Goal: Task Accomplishment & Management: Manage account settings

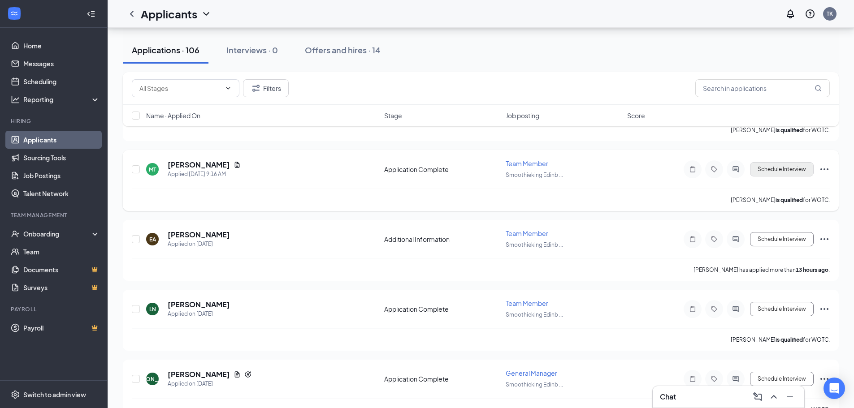
scroll to position [224, 0]
click at [775, 167] on button "Schedule Interview" at bounding box center [782, 169] width 64 height 14
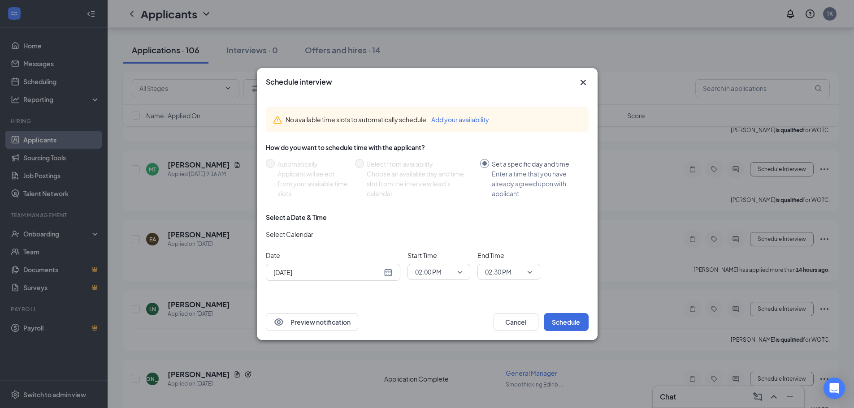
drag, startPoint x: 398, startPoint y: 285, endPoint x: 401, endPoint y: 280, distance: 5.4
click at [400, 283] on div "Select a Date & Time Select Calendar Date [DATE] Start Time 02:00 PM End Time 0…" at bounding box center [427, 250] width 323 height 75
click at [395, 273] on div "[DATE]" at bounding box center [333, 272] width 134 height 17
type input "[DATE]"
drag, startPoint x: 327, startPoint y: 234, endPoint x: 416, endPoint y: 256, distance: 91.8
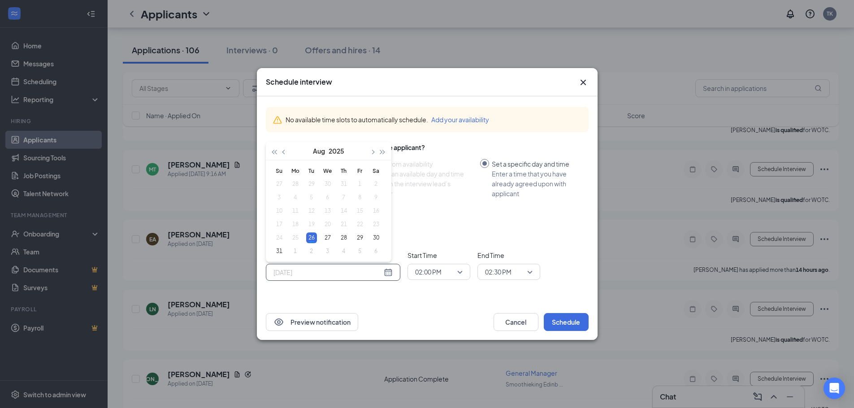
click at [328, 234] on div "27" at bounding box center [327, 238] width 11 height 11
click at [465, 277] on div "02:00 PM" at bounding box center [438, 272] width 63 height 16
click at [455, 271] on span "02:00 PM" at bounding box center [439, 271] width 48 height 13
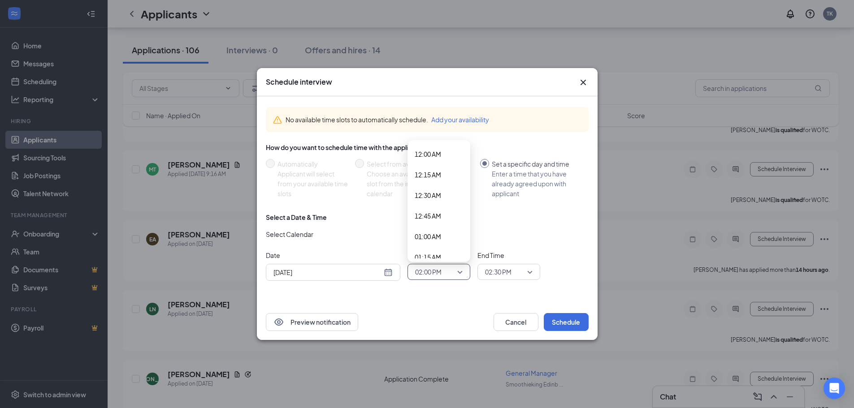
scroll to position [1061, 0]
click at [441, 268] on span "02:00 PM" at bounding box center [428, 271] width 26 height 13
click at [441, 225] on span "11:00 AM" at bounding box center [428, 224] width 26 height 10
click at [501, 267] on span "02:30 PM" at bounding box center [498, 271] width 26 height 13
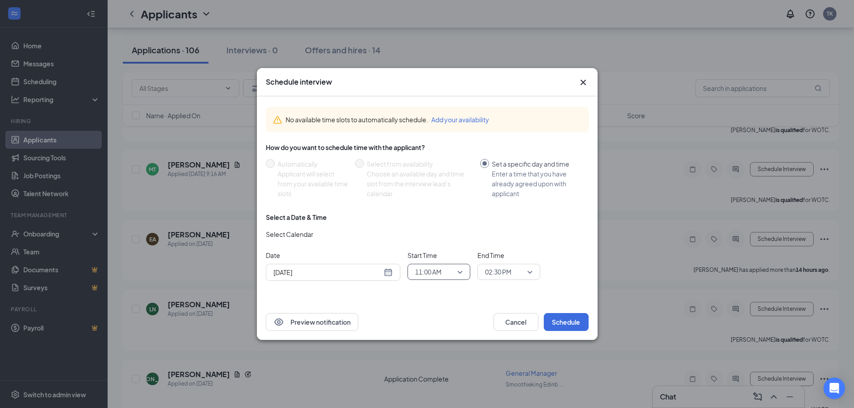
click at [514, 270] on span "02:30 PM" at bounding box center [504, 271] width 39 height 13
click at [501, 204] on span "11:15 AM" at bounding box center [497, 204] width 26 height 10
click at [564, 319] on button "Schedule" at bounding box center [566, 322] width 45 height 18
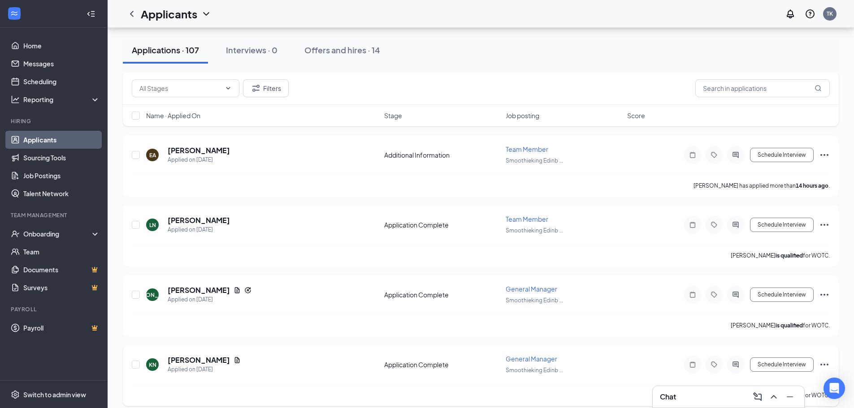
scroll to position [538, 0]
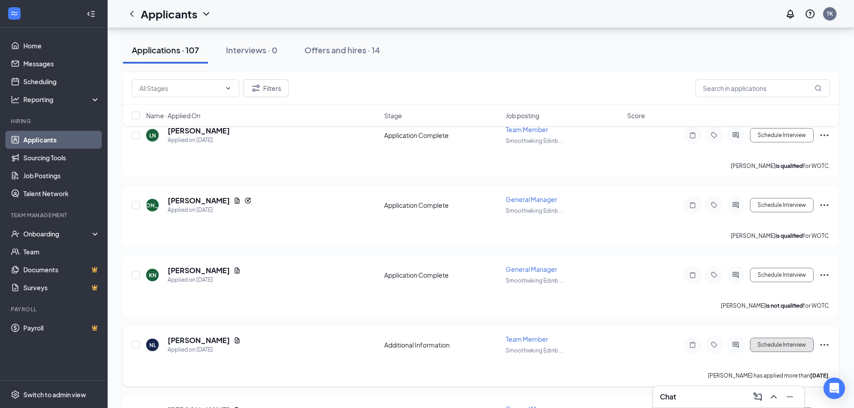
click at [761, 338] on button "Schedule Interview" at bounding box center [782, 345] width 64 height 14
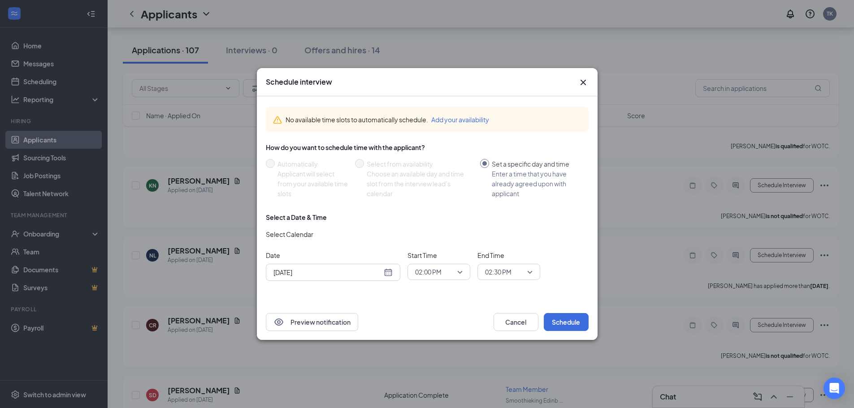
click at [581, 78] on icon "Cross" at bounding box center [583, 82] width 11 height 11
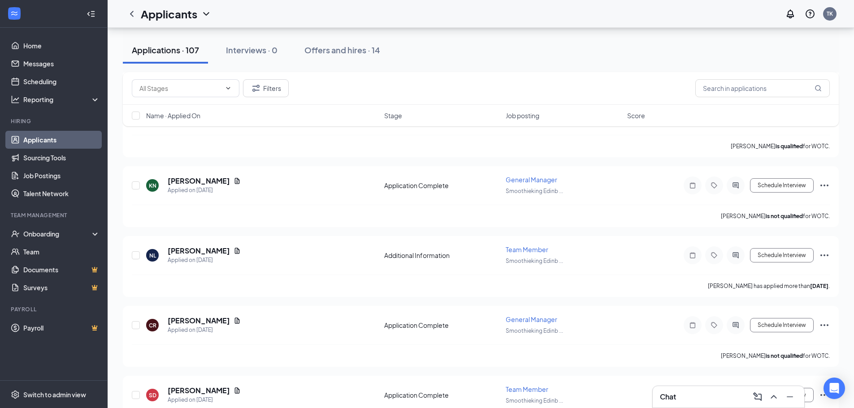
click at [772, 393] on icon "ChevronUp" at bounding box center [773, 397] width 11 height 11
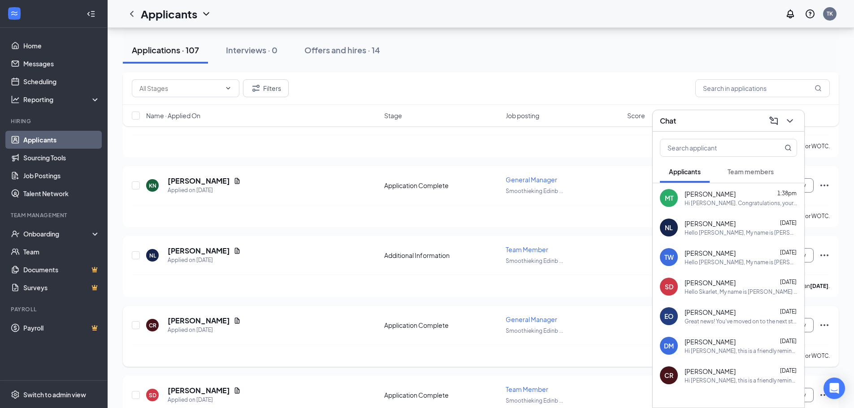
click at [305, 321] on div "CR [PERSON_NAME] Applied on [DATE]" at bounding box center [262, 325] width 233 height 19
click at [793, 120] on icon "ChevronDown" at bounding box center [789, 121] width 11 height 11
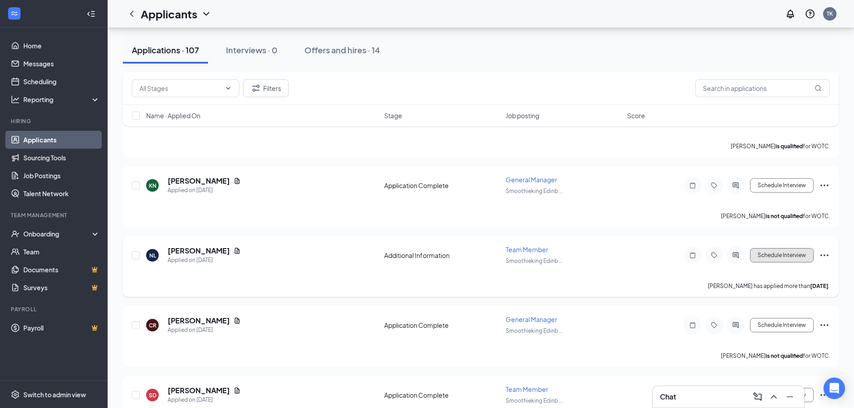
click at [763, 257] on button "Schedule Interview" at bounding box center [782, 255] width 64 height 14
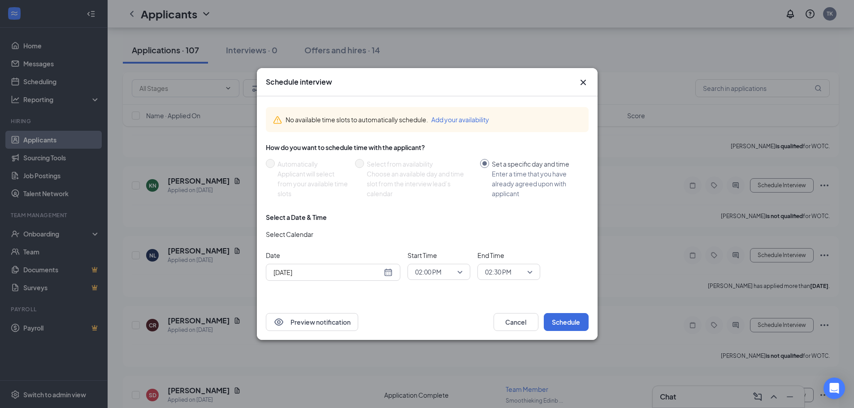
click at [423, 272] on span "02:00 PM" at bounding box center [428, 271] width 26 height 13
click at [454, 179] on span "10:30 AM" at bounding box center [439, 183] width 48 height 10
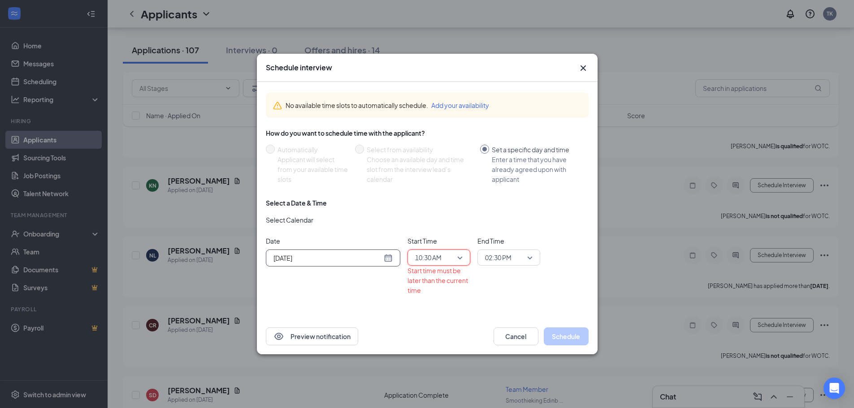
click at [390, 261] on div "[DATE]" at bounding box center [332, 258] width 119 height 10
type input "[DATE]"
click at [332, 225] on div "27" at bounding box center [327, 223] width 11 height 11
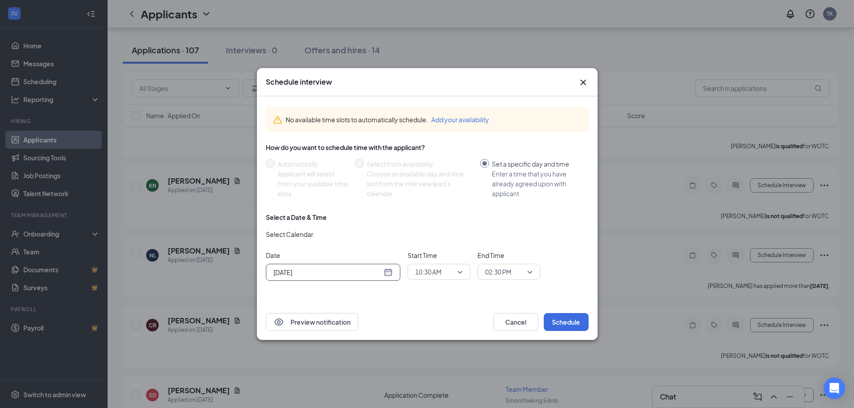
click at [510, 265] on div "02:30 PM" at bounding box center [508, 272] width 63 height 16
click at [502, 251] on span "10:45 AM" at bounding box center [497, 252] width 26 height 10
click at [566, 320] on button "Schedule" at bounding box center [566, 322] width 45 height 18
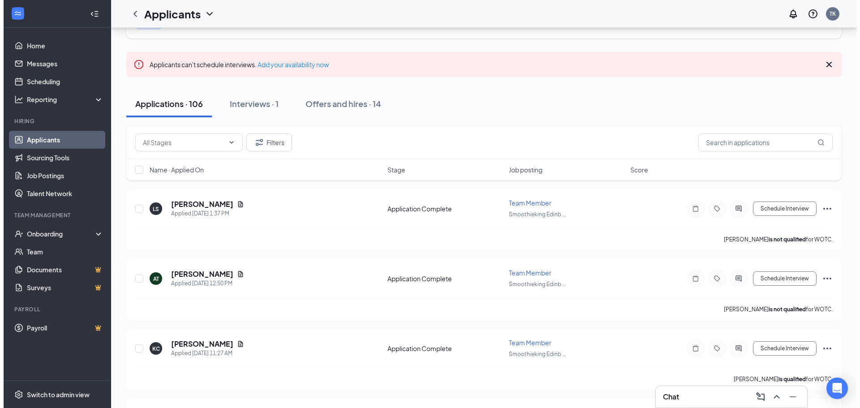
scroll to position [0, 0]
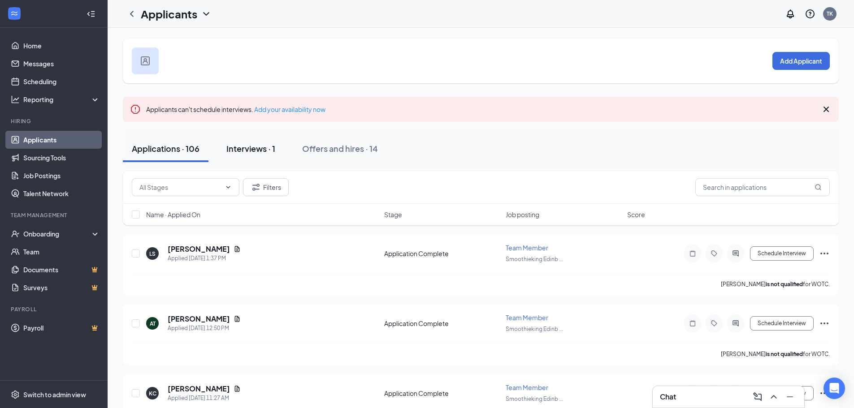
click at [281, 147] on button "Interviews · 1" at bounding box center [250, 148] width 67 height 27
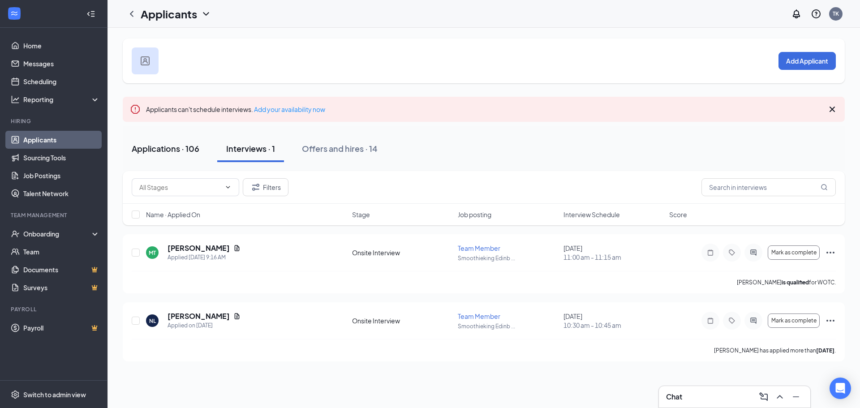
click at [177, 151] on div "Applications · 106" at bounding box center [166, 148] width 68 height 11
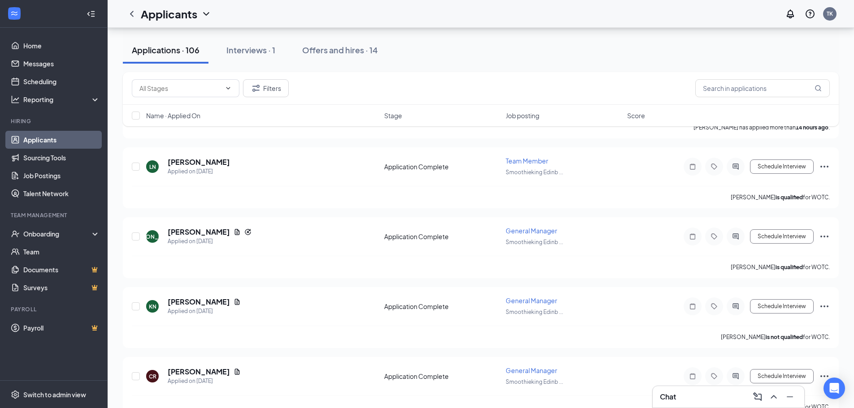
scroll to position [527, 0]
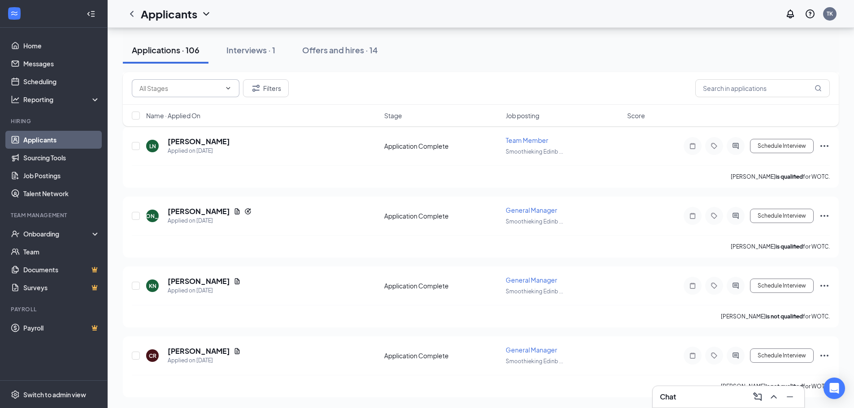
click at [194, 90] on input "text" at bounding box center [180, 88] width 82 height 10
click at [778, 91] on input "text" at bounding box center [762, 88] width 134 height 18
type input "[PERSON_NAME]"
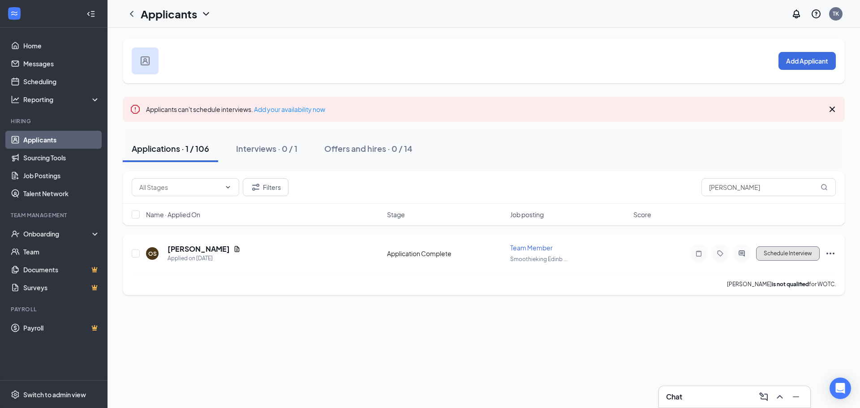
click at [801, 256] on button "Schedule Interview" at bounding box center [788, 253] width 64 height 14
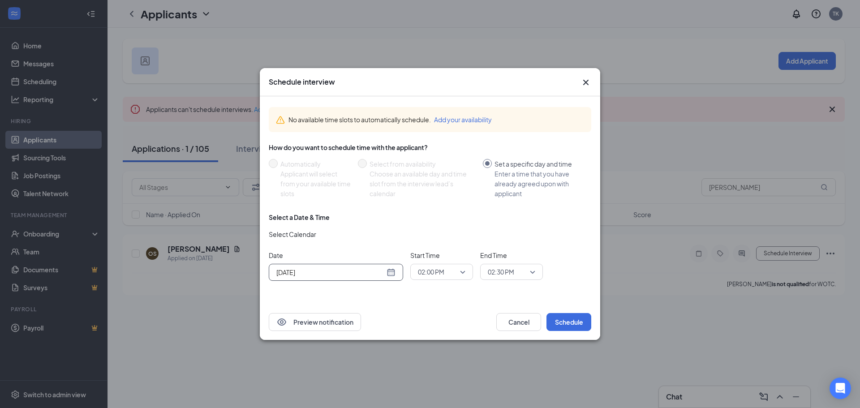
click at [395, 272] on div "[DATE]" at bounding box center [336, 273] width 119 height 10
type input "[DATE]"
click at [335, 235] on div "27" at bounding box center [330, 238] width 11 height 11
click at [450, 272] on span "02:00 PM" at bounding box center [437, 271] width 39 height 13
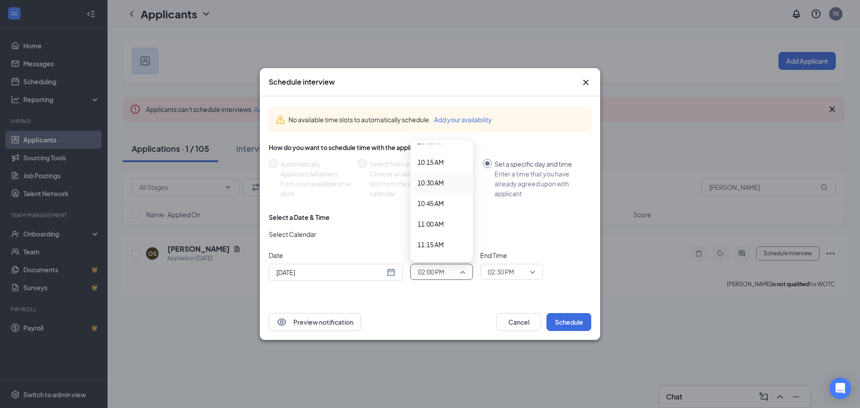
click at [443, 187] on span "10:30 AM" at bounding box center [431, 183] width 26 height 10
click at [511, 274] on span "02:30 PM" at bounding box center [501, 271] width 26 height 13
click at [506, 273] on span "02:30 PM" at bounding box center [501, 271] width 26 height 13
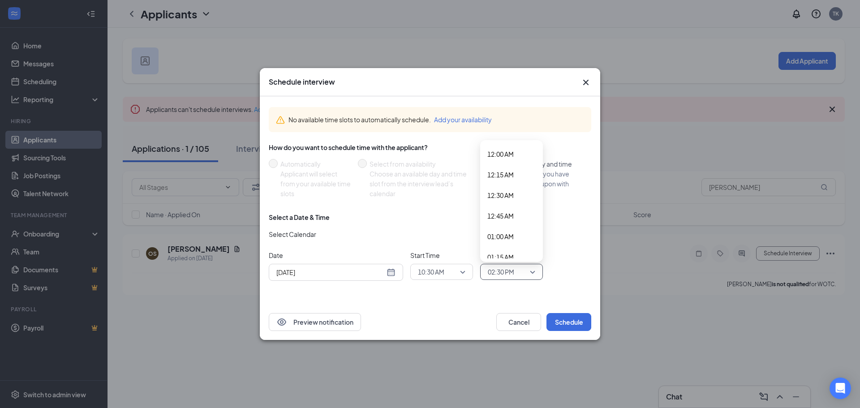
scroll to position [1102, 0]
click at [511, 270] on span "02:30 PM" at bounding box center [501, 271] width 26 height 13
click at [532, 273] on span "02:30 PM" at bounding box center [512, 271] width 48 height 13
click at [522, 268] on span "02:30 PM" at bounding box center [507, 271] width 39 height 13
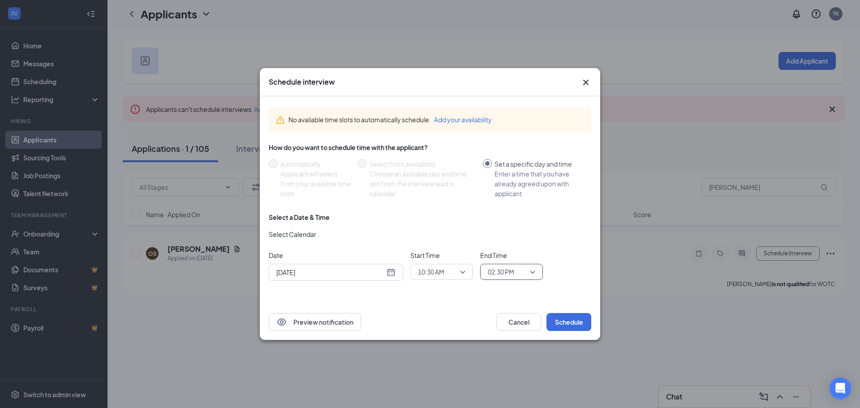
click at [513, 272] on span "02:30 PM" at bounding box center [501, 271] width 26 height 13
click at [526, 270] on span "02:30 PM" at bounding box center [507, 271] width 39 height 13
click at [570, 320] on button "Schedule" at bounding box center [569, 322] width 45 height 18
click at [561, 322] on button "Schedule" at bounding box center [569, 322] width 45 height 18
click at [585, 80] on icon "Cross" at bounding box center [586, 82] width 11 height 11
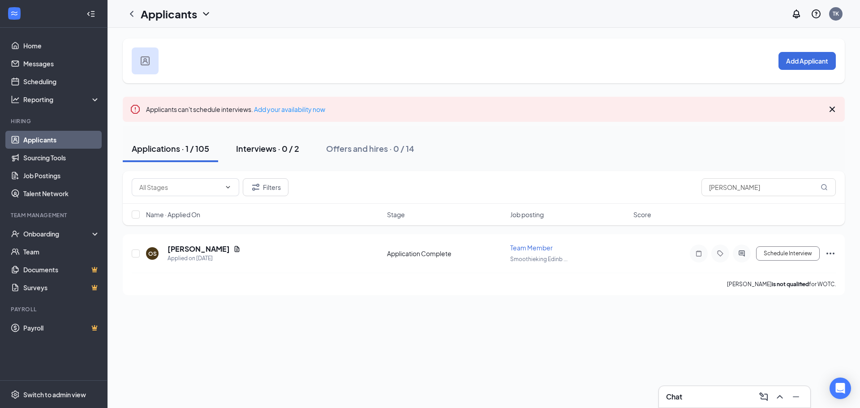
click at [247, 151] on div "Interviews · 0 / 2" at bounding box center [267, 148] width 63 height 11
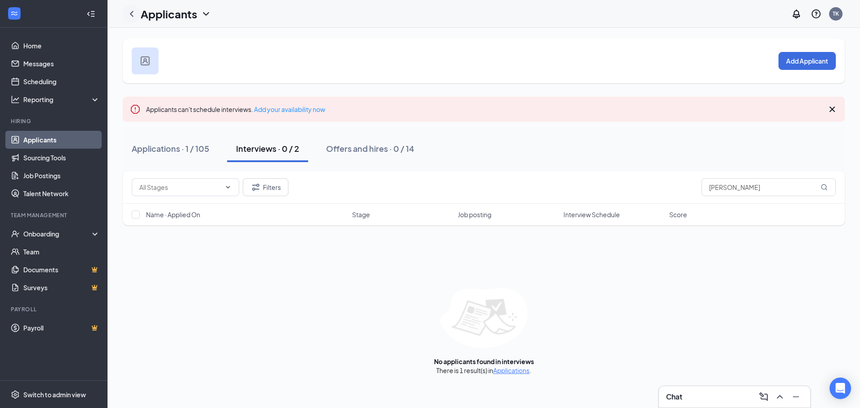
drag, startPoint x: 132, startPoint y: 19, endPoint x: 311, endPoint y: 47, distance: 181.5
click at [132, 19] on icon "ChevronLeft" at bounding box center [131, 14] width 11 height 11
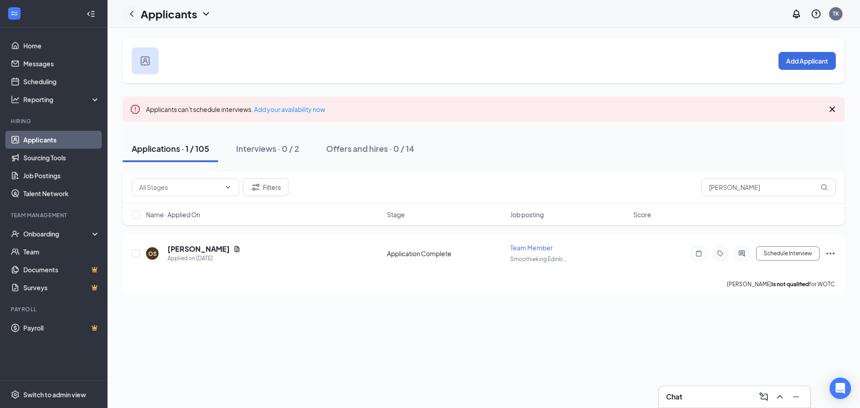
click at [133, 9] on icon "ChevronLeft" at bounding box center [131, 14] width 11 height 11
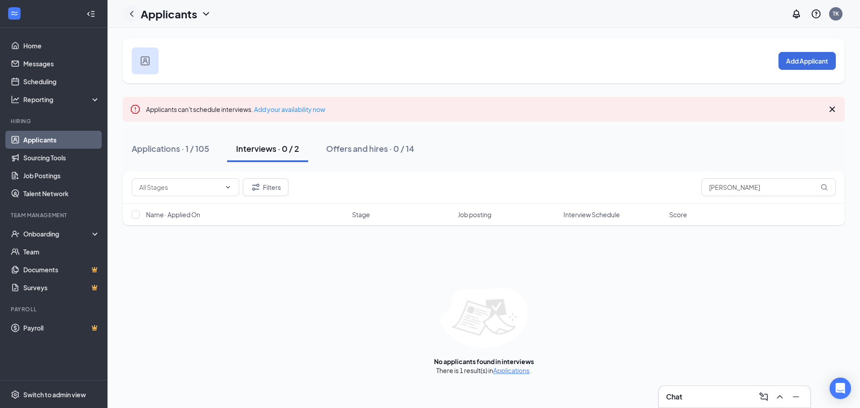
click at [131, 15] on icon "ChevronLeft" at bounding box center [131, 14] width 11 height 11
type input "o"
click at [263, 157] on button "Interviews · 0 / 2" at bounding box center [267, 148] width 81 height 27
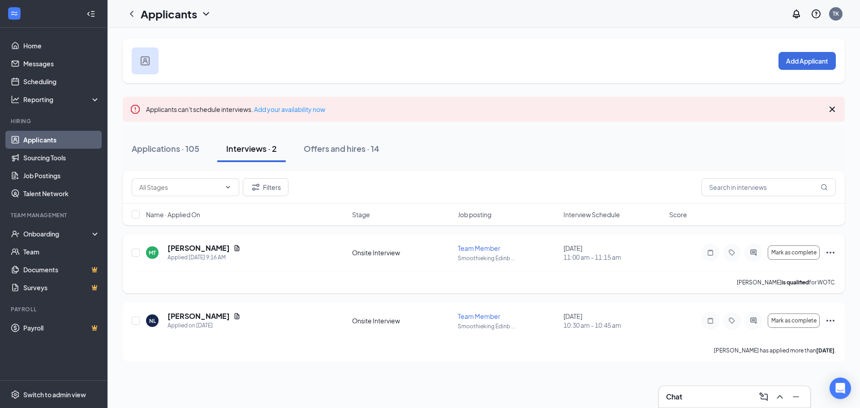
click at [831, 253] on icon "Ellipses" at bounding box center [831, 253] width 8 height 2
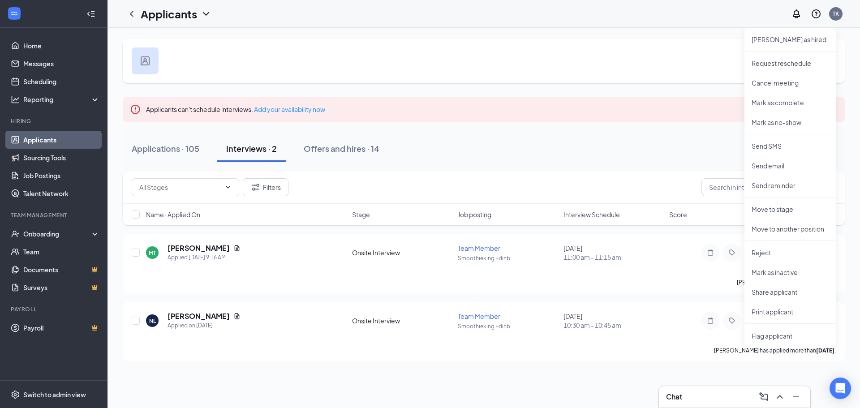
click at [605, 147] on div "Applications · 105 Interviews · 2 Offers and hires · 14" at bounding box center [484, 148] width 722 height 27
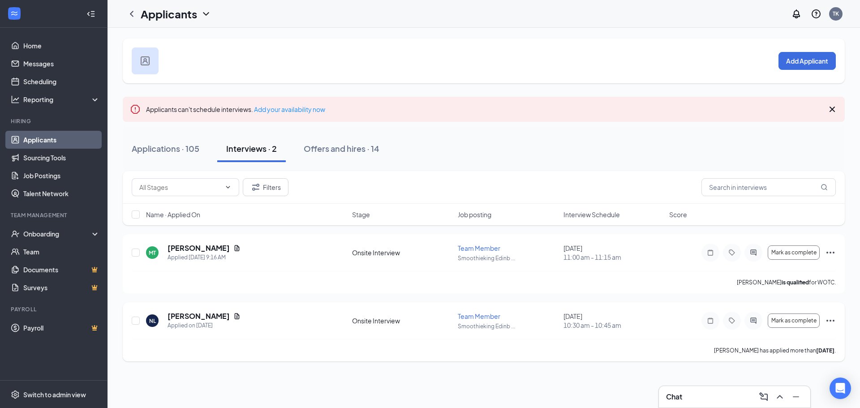
click at [829, 321] on icon "Ellipses" at bounding box center [830, 320] width 11 height 11
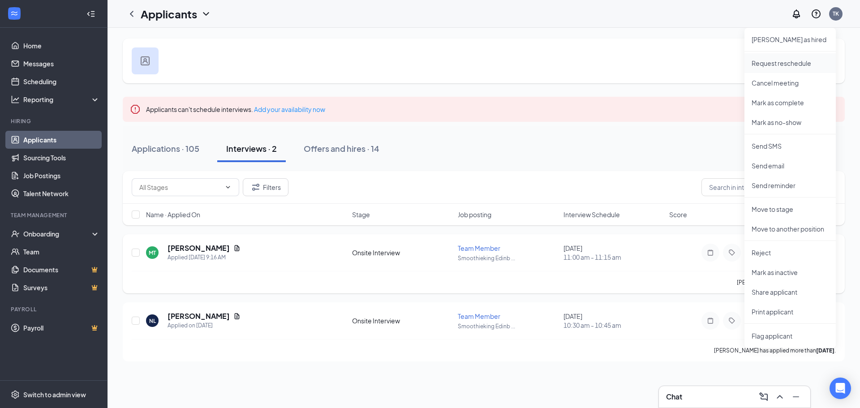
click at [772, 65] on p "Request reschedule" at bounding box center [790, 63] width 77 height 9
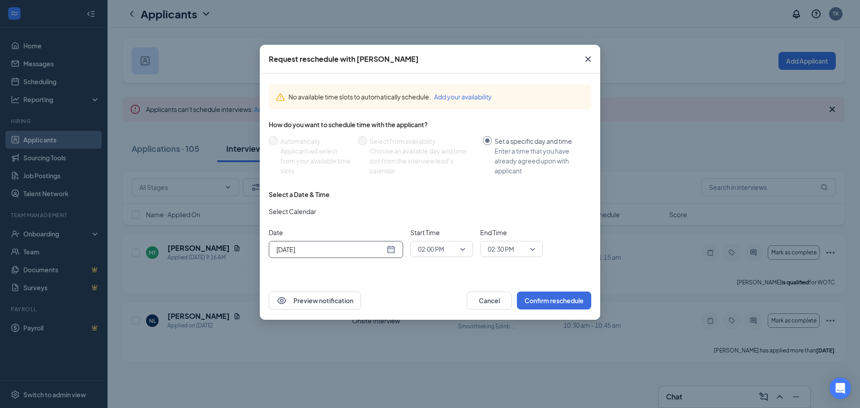
click at [388, 252] on div "[DATE]" at bounding box center [336, 250] width 119 height 10
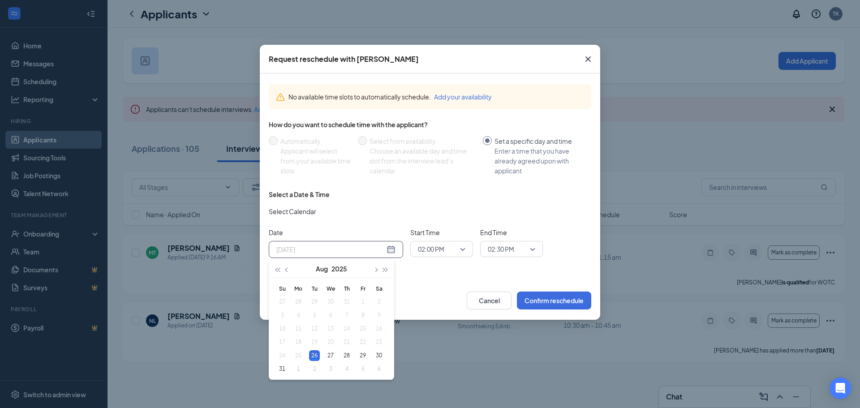
type input "[DATE]"
click at [363, 357] on div "29" at bounding box center [363, 355] width 11 height 11
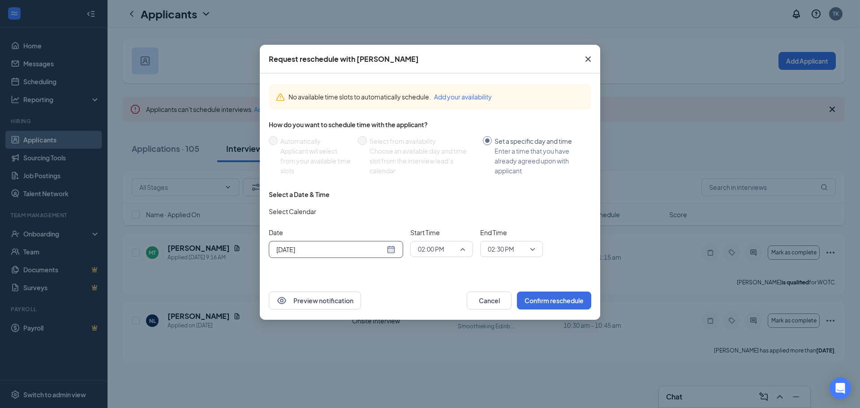
click at [461, 245] on span "02:00 PM" at bounding box center [442, 248] width 48 height 13
click at [465, 250] on span "02:00 PM" at bounding box center [442, 248] width 48 height 13
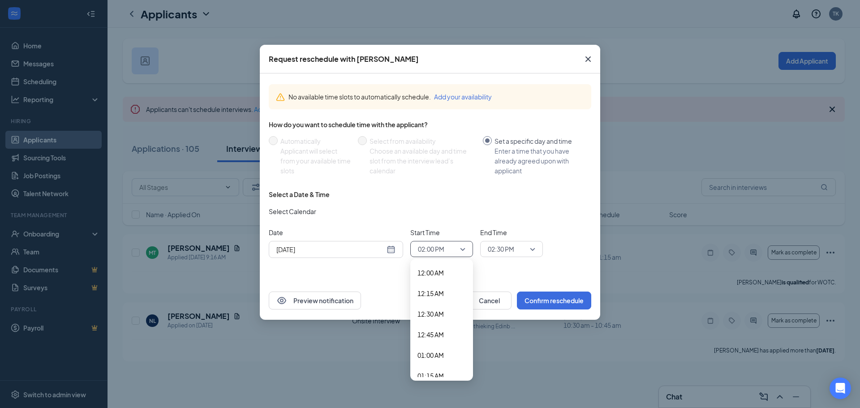
scroll to position [1061, 0]
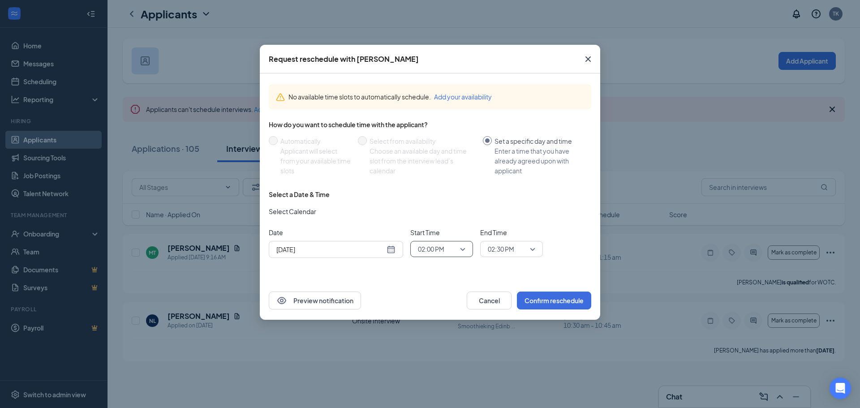
click at [462, 245] on span "02:00 PM" at bounding box center [442, 248] width 48 height 13
click at [444, 248] on span "02:00 PM" at bounding box center [431, 248] width 26 height 13
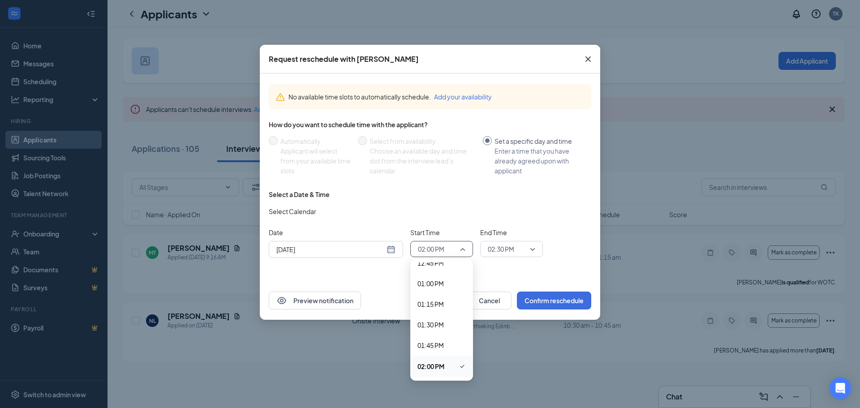
click at [444, 248] on span "02:00 PM" at bounding box center [431, 248] width 26 height 13
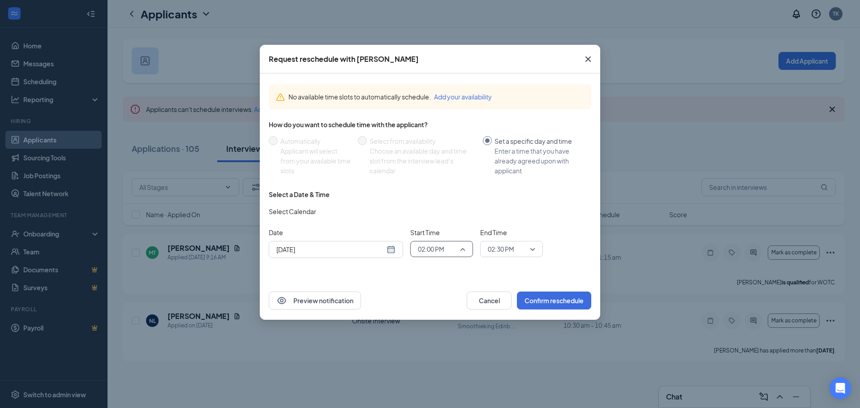
click at [444, 248] on span "02:00 PM" at bounding box center [431, 248] width 26 height 13
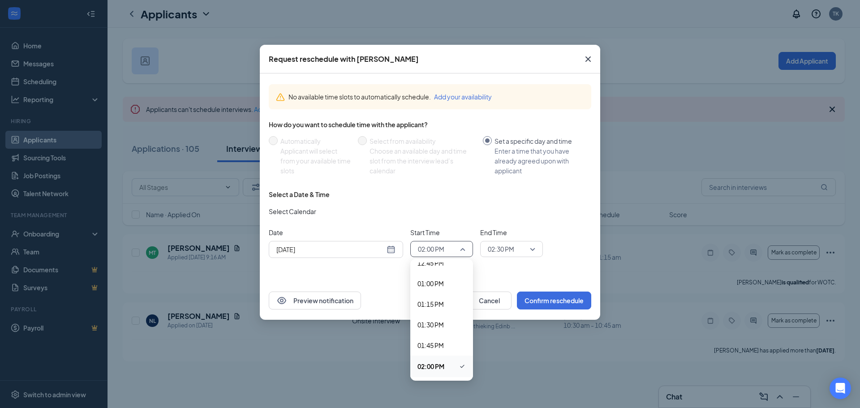
scroll to position [1375, 0]
click at [445, 300] on span "05:00 PM" at bounding box center [442, 301] width 48 height 10
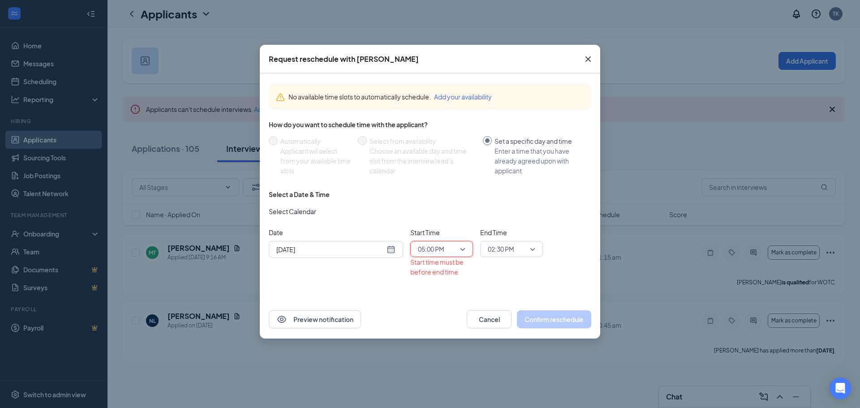
click at [518, 246] on span "02:30 PM" at bounding box center [507, 248] width 39 height 13
click at [528, 248] on span "02:30 PM" at bounding box center [512, 248] width 48 height 13
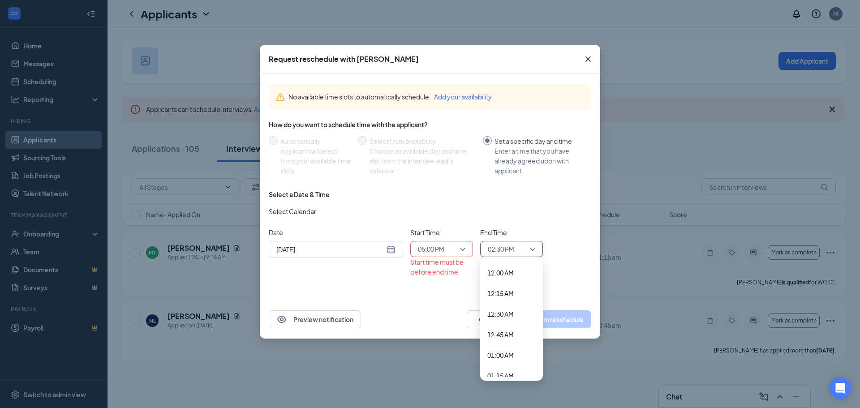
scroll to position [1102, 0]
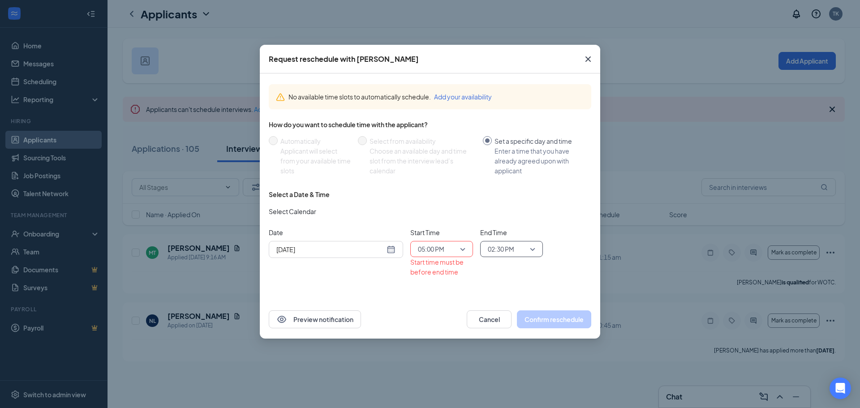
click at [536, 250] on div "02:30 PM" at bounding box center [511, 249] width 63 height 16
click at [526, 251] on span "02:30 PM" at bounding box center [507, 248] width 39 height 13
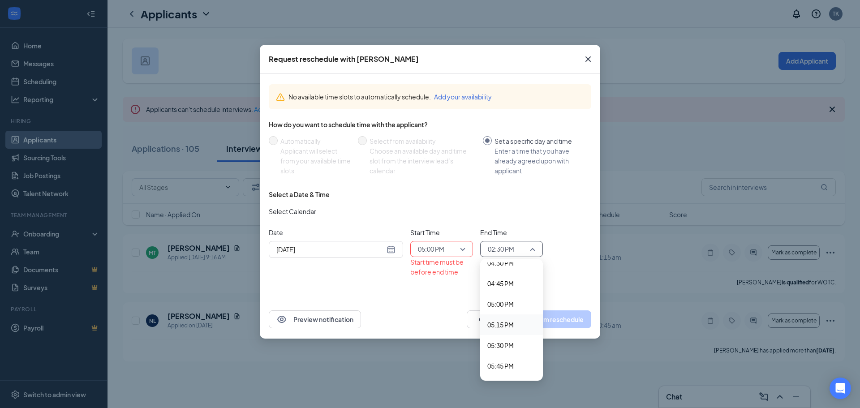
click at [505, 323] on span "05:15 PM" at bounding box center [501, 325] width 26 height 10
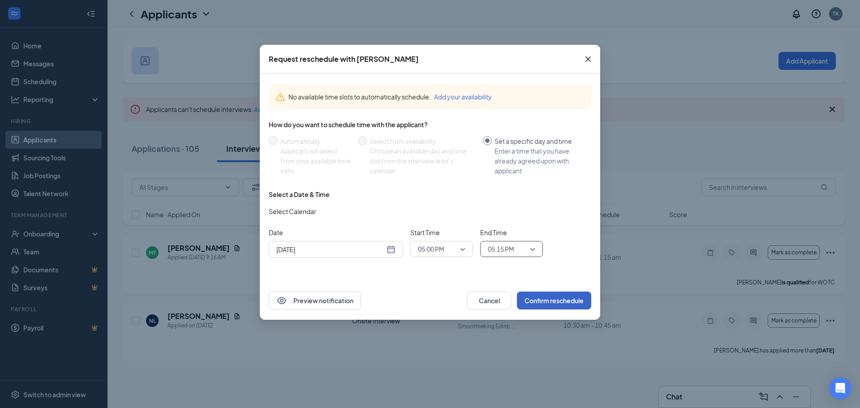
click at [569, 300] on button "Confirm reschedule" at bounding box center [554, 301] width 74 height 18
